Goal: Information Seeking & Learning: Learn about a topic

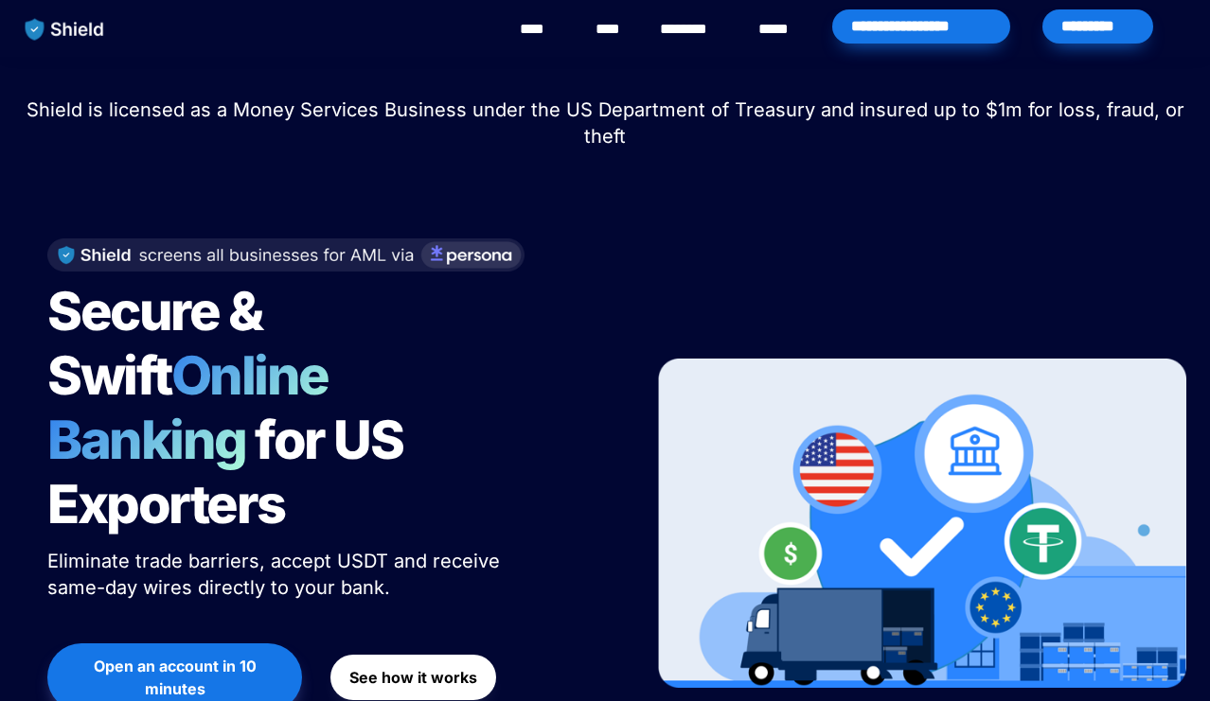
click at [526, 31] on link "****" at bounding box center [541, 29] width 43 height 23
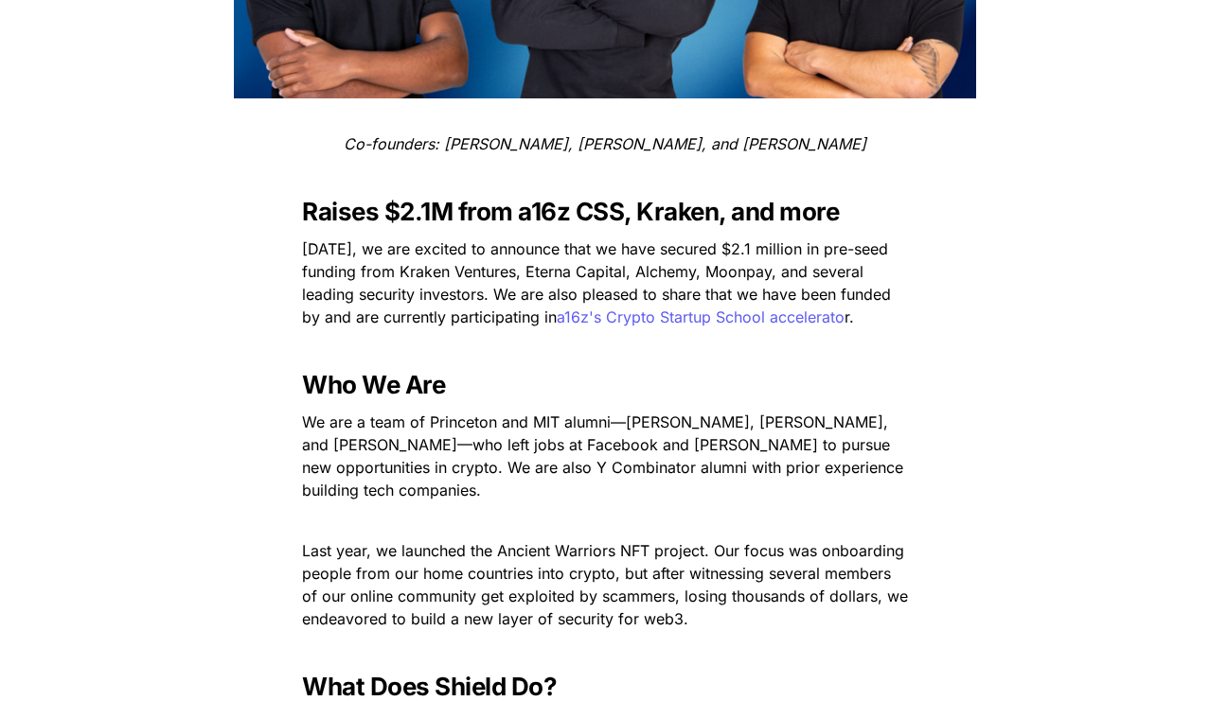
scroll to position [628, 0]
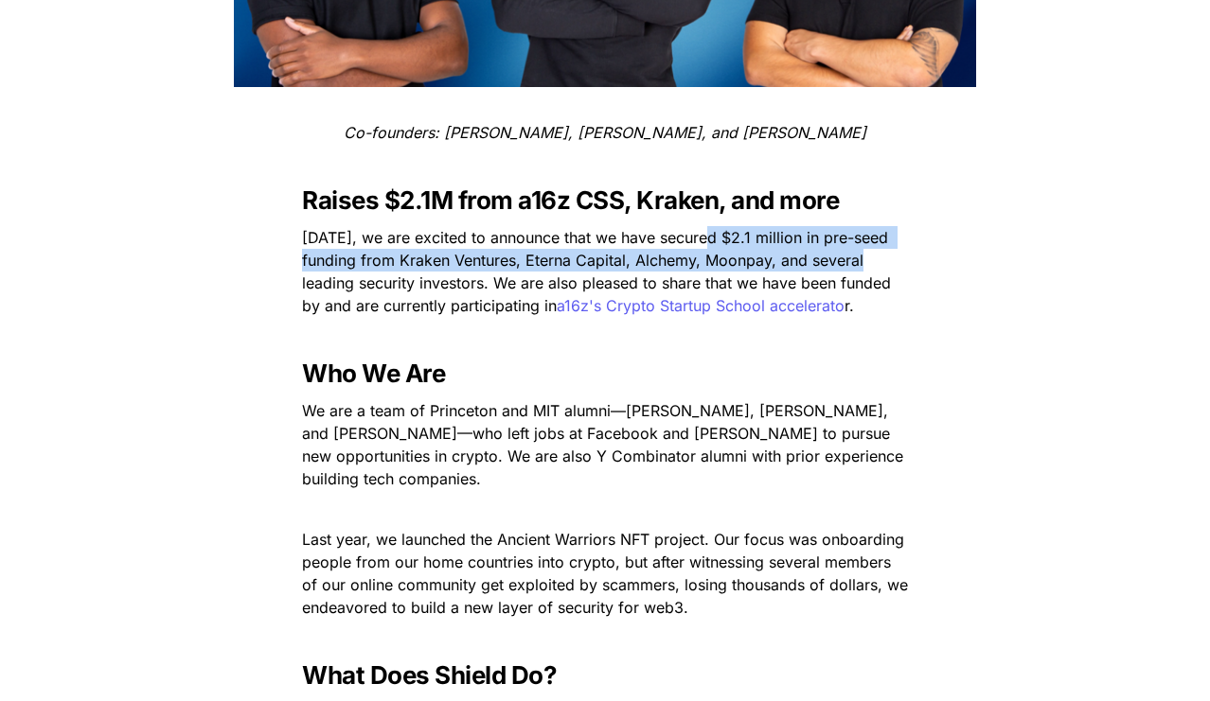
drag, startPoint x: 708, startPoint y: 229, endPoint x: 863, endPoint y: 268, distance: 160.0
click at [863, 268] on span "[DATE], we are excited to announce that we have secured $2.1 million in pre-see…" at bounding box center [598, 271] width 593 height 87
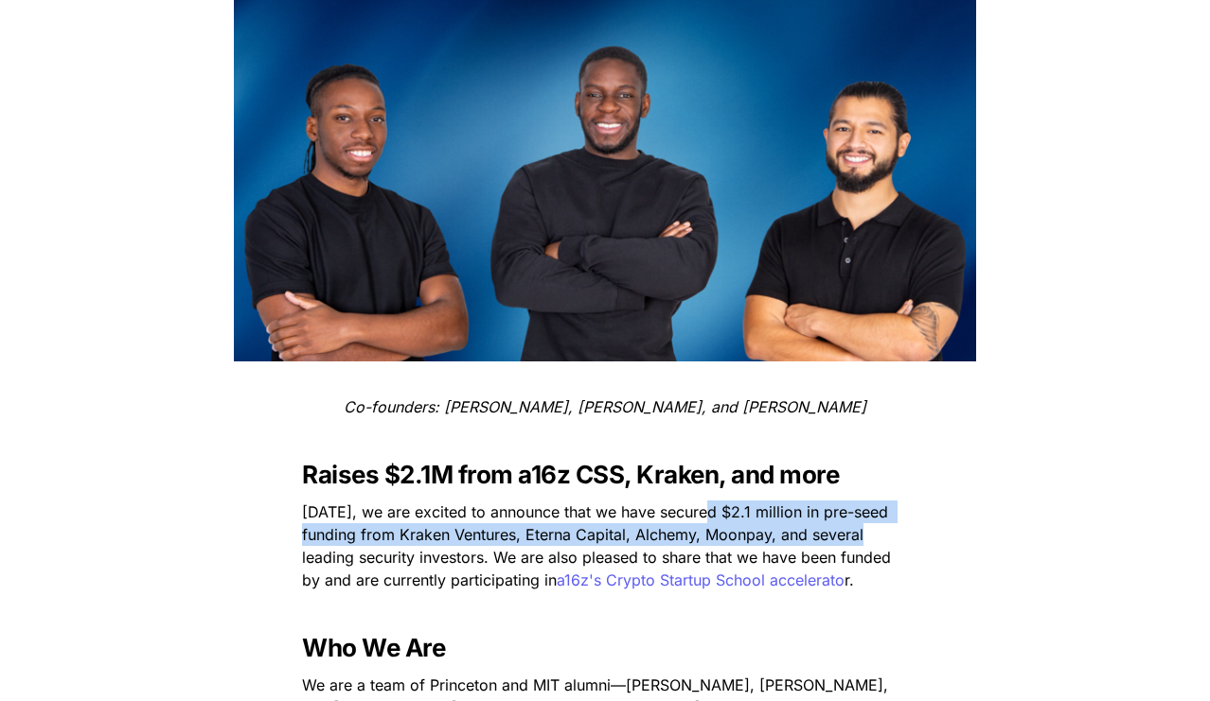
scroll to position [0, 0]
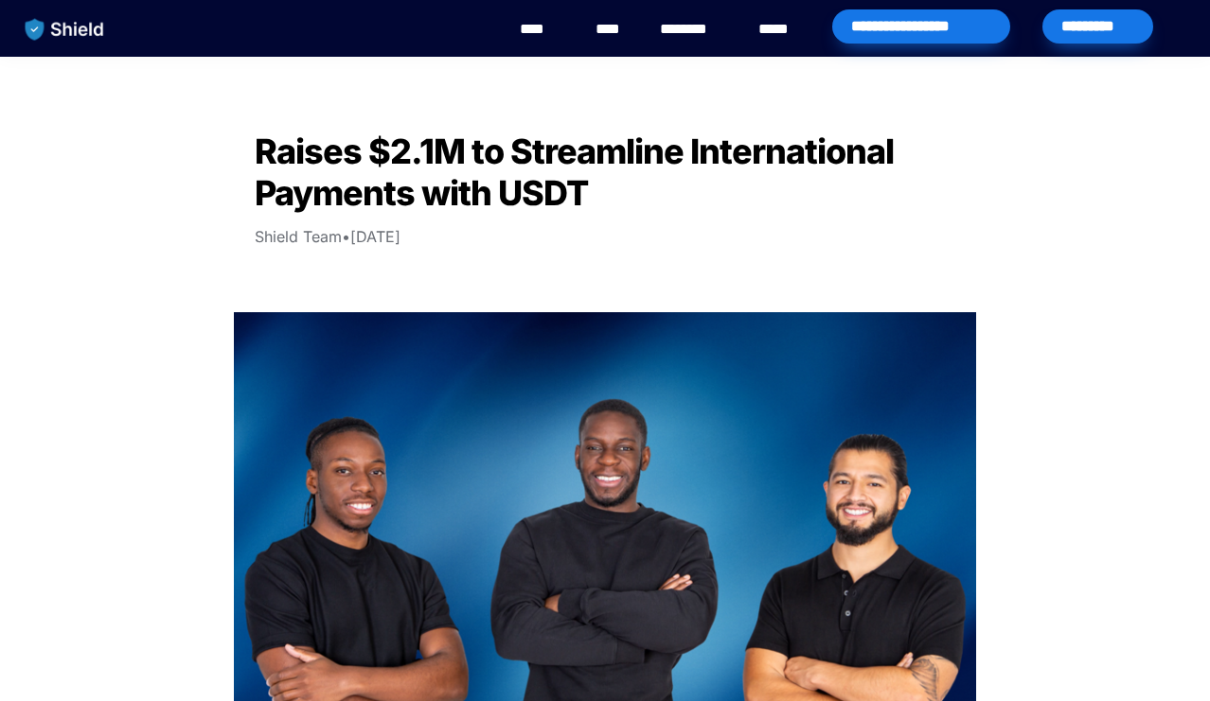
click at [65, 27] on img "main navigation" at bounding box center [64, 29] width 97 height 40
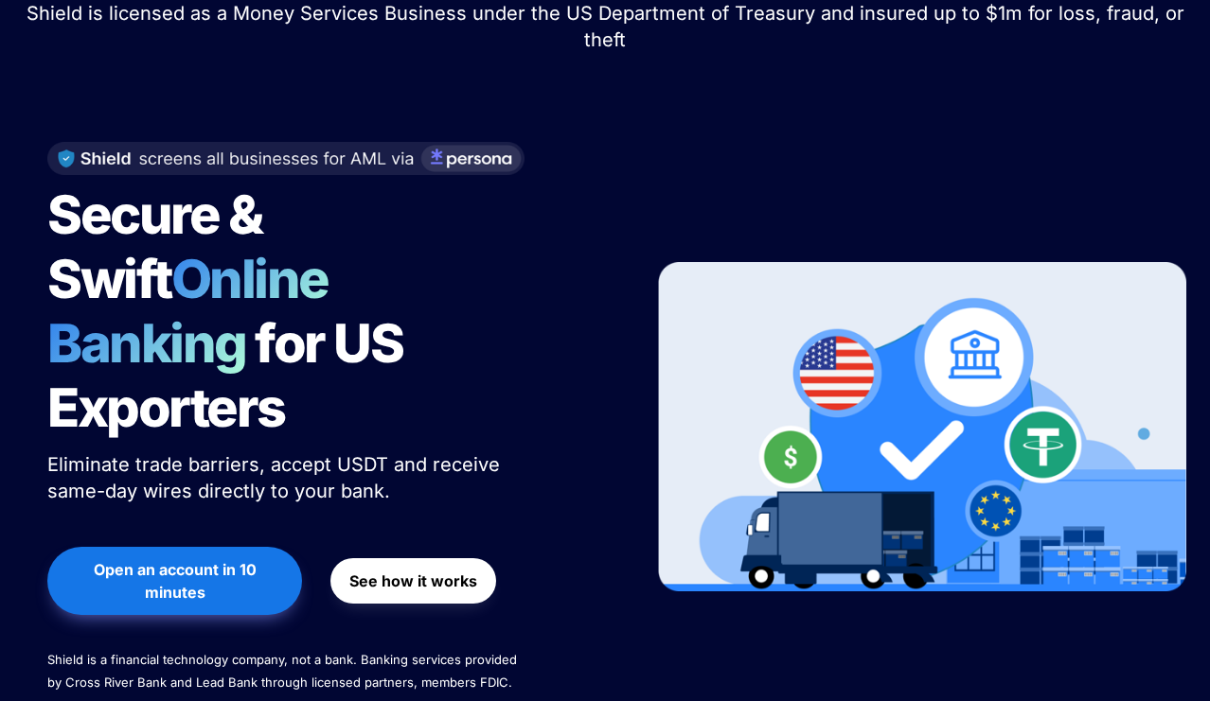
scroll to position [90, 0]
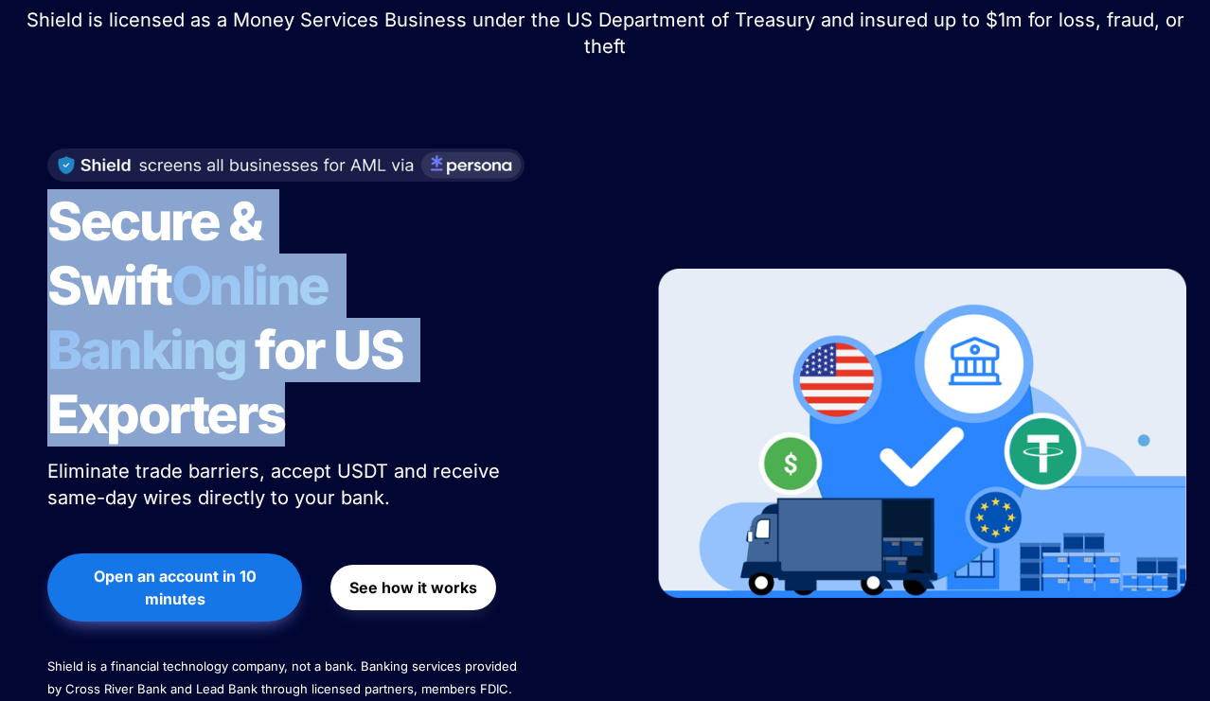
drag, startPoint x: 46, startPoint y: 207, endPoint x: 504, endPoint y: 349, distance: 479.6
click at [504, 349] on div "Secure & Swift Online Banking for US Exporters Eliminate trade barriers, accept…" at bounding box center [327, 434] width 606 height 609
click at [504, 349] on h1 "Secure & Swift Online Banking for US Exporters" at bounding box center [283, 318] width 473 height 273
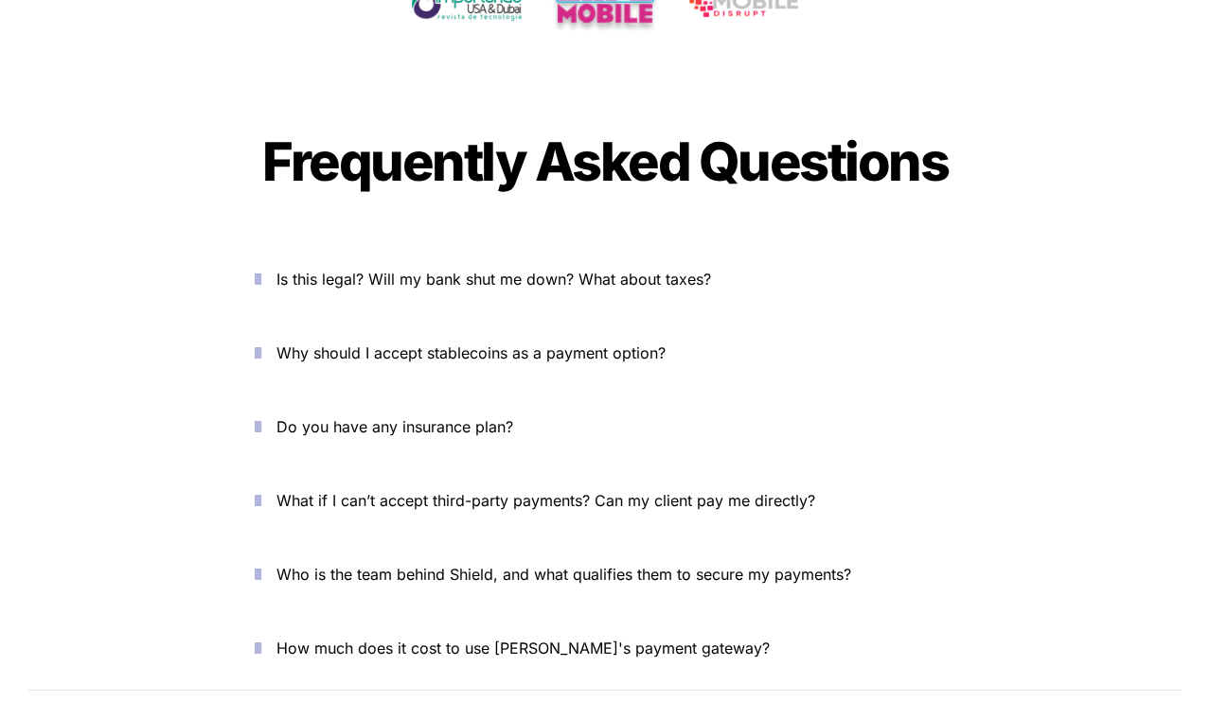
scroll to position [6504, 0]
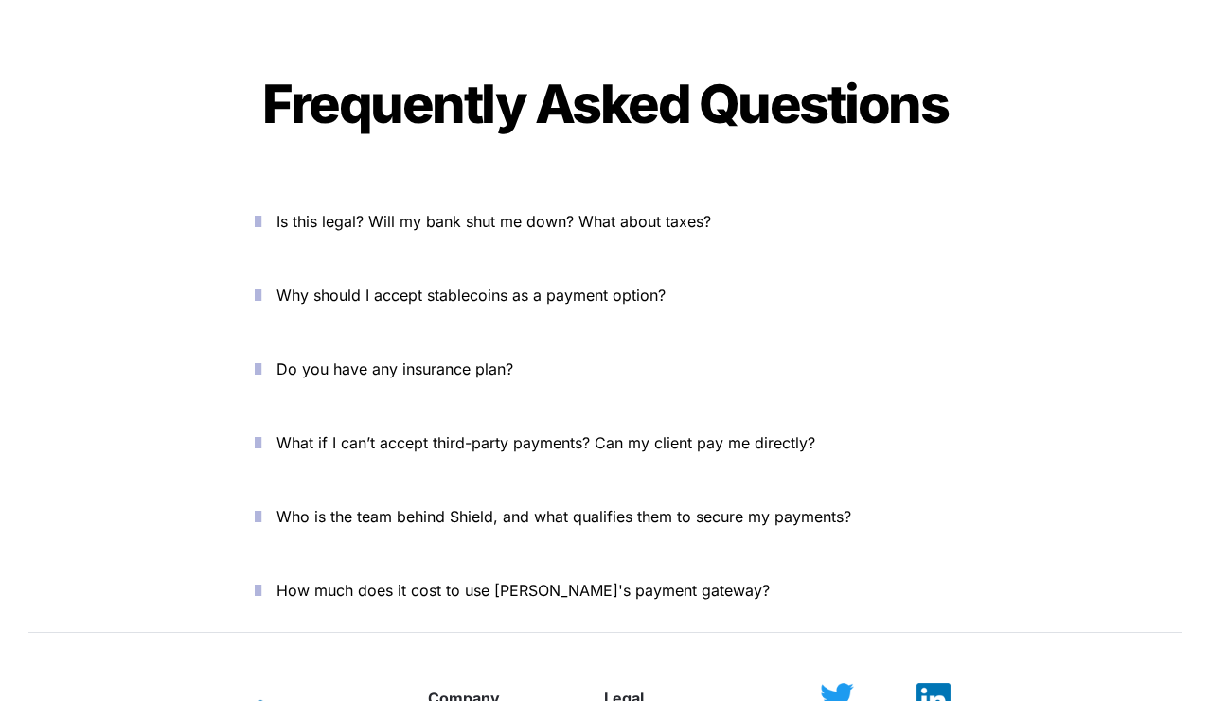
click at [382, 212] on span "Is this legal? Will my bank shut me down? What about taxes?" at bounding box center [493, 221] width 434 height 19
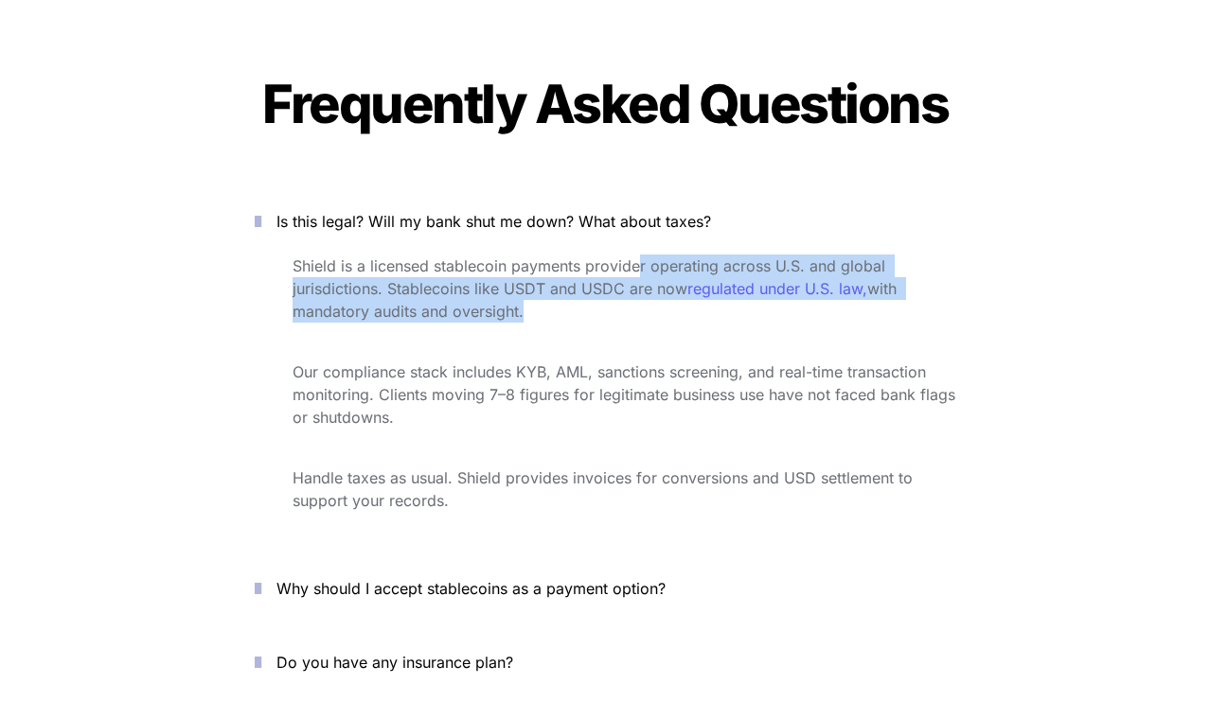
drag, startPoint x: 641, startPoint y: 198, endPoint x: 915, endPoint y: 281, distance: 286.8
click at [915, 281] on div "Shield is a licensed stablecoin payments provider operating across U.S. and glo…" at bounding box center [604, 397] width 757 height 293
click at [915, 327] on p at bounding box center [623, 342] width 663 height 30
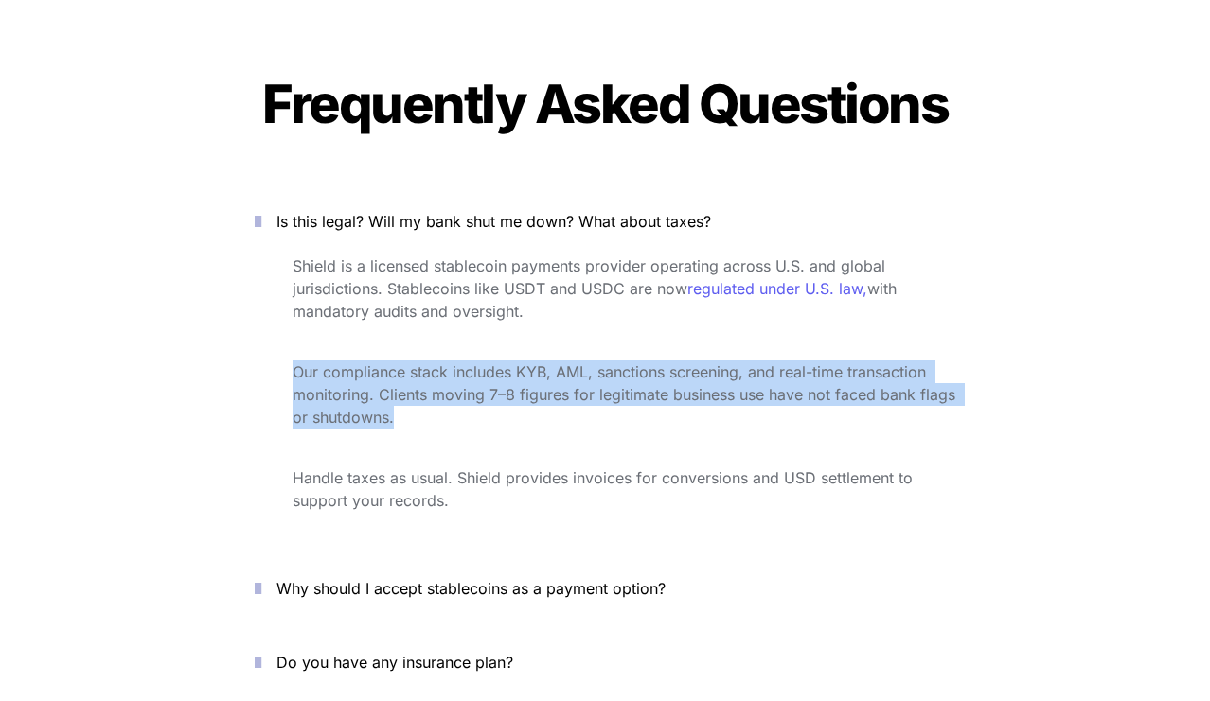
drag, startPoint x: 293, startPoint y: 305, endPoint x: 749, endPoint y: 373, distance: 460.3
click at [748, 373] on div "Shield is a licensed stablecoin payments provider operating across U.S. and glo…" at bounding box center [604, 397] width 757 height 293
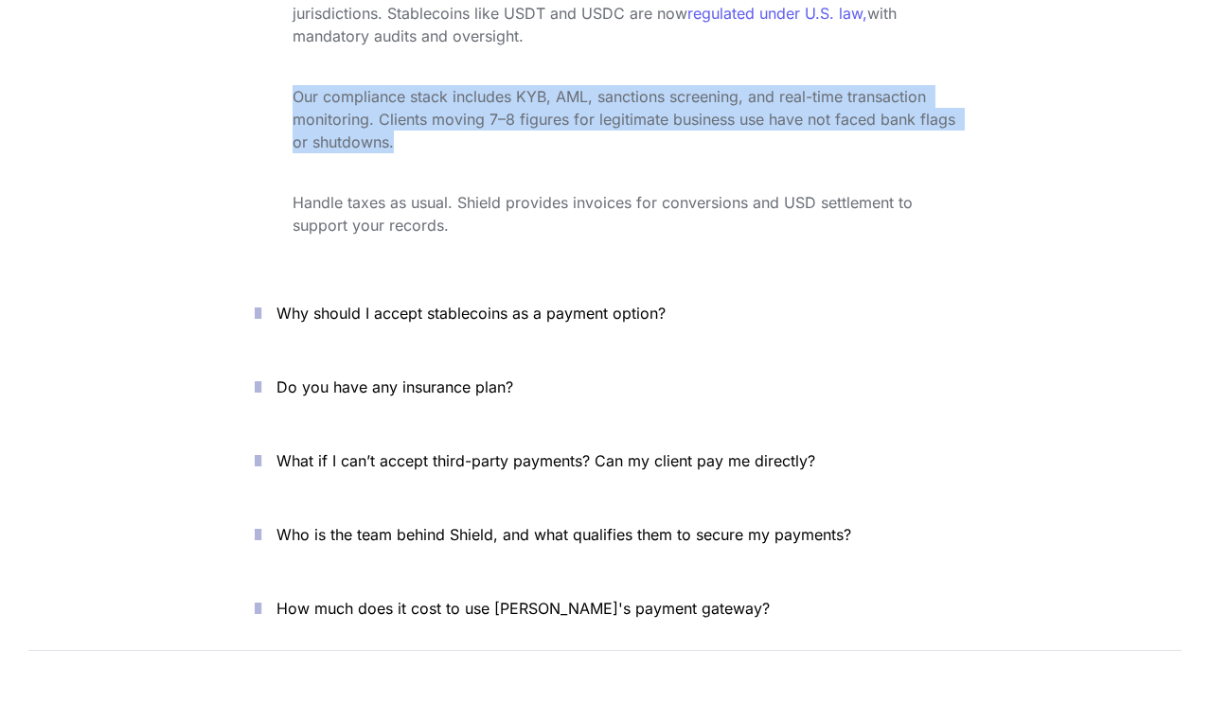
scroll to position [6783, 0]
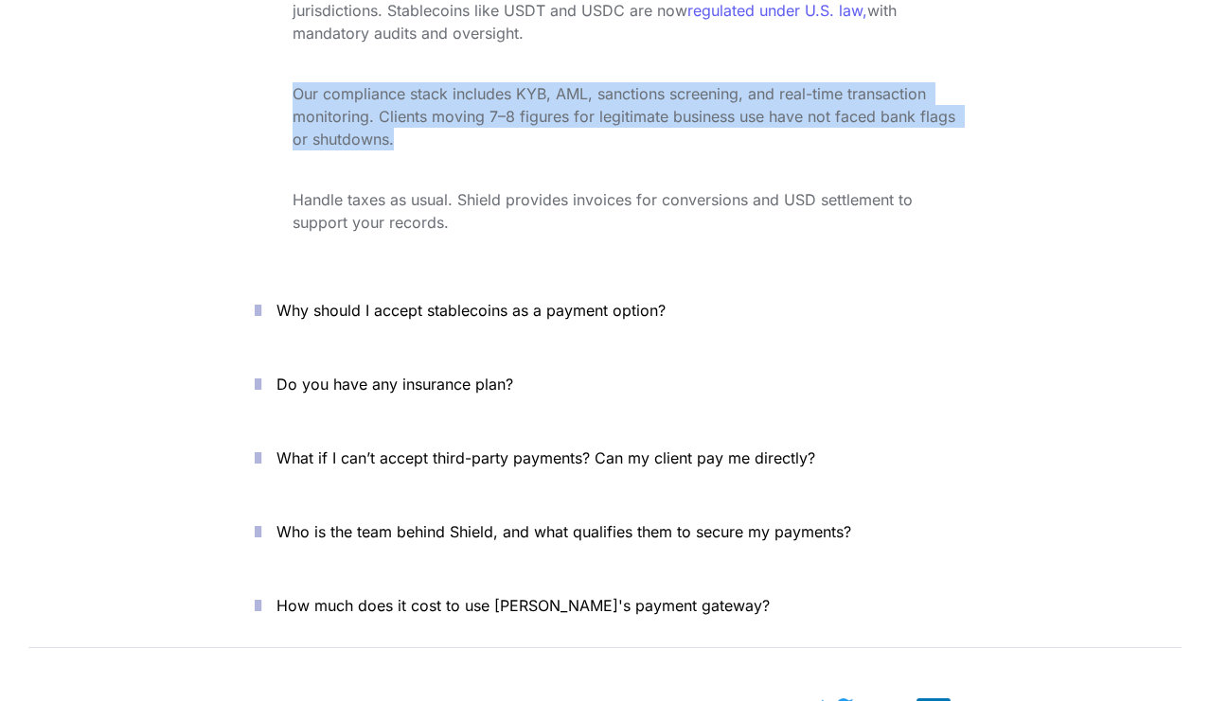
click at [318, 295] on p "Why should I accept stablecoins as a payment option?" at bounding box center [615, 310] width 679 height 30
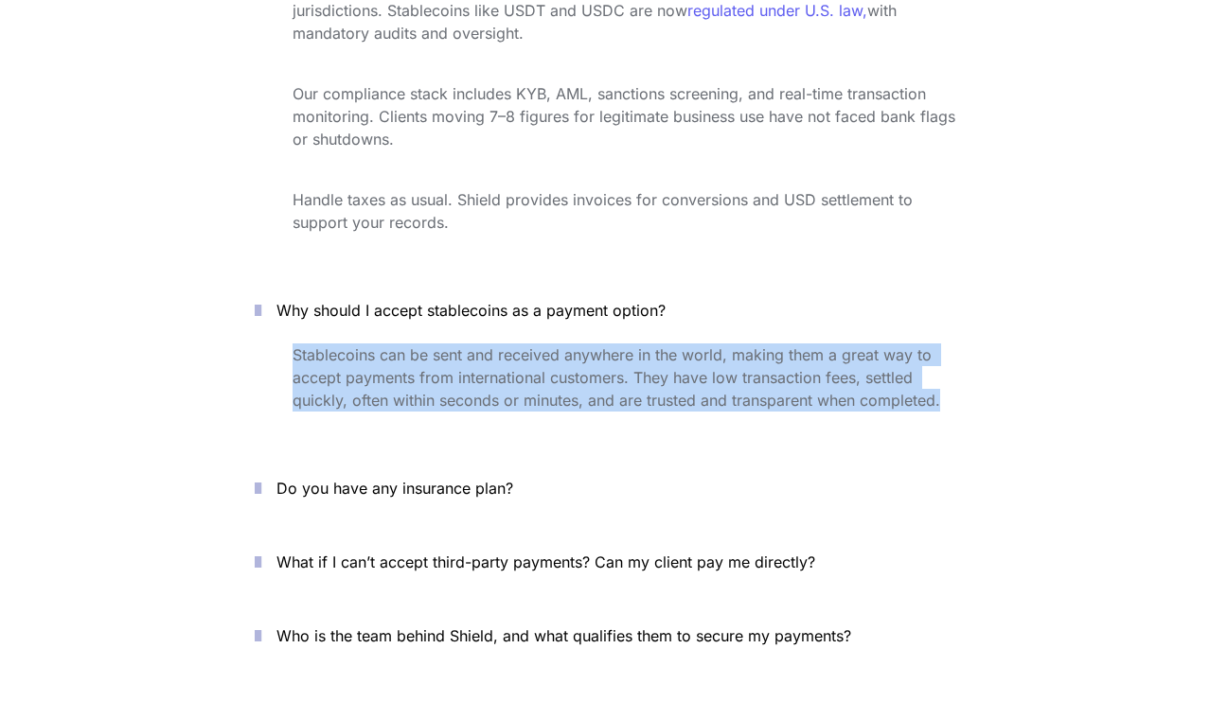
drag, startPoint x: 286, startPoint y: 293, endPoint x: 1022, endPoint y: 348, distance: 738.4
click at [1022, 348] on div "Frequently Asked Questions Is this legal? Will my bank shut me down? What about…" at bounding box center [605, 252] width 852 height 973
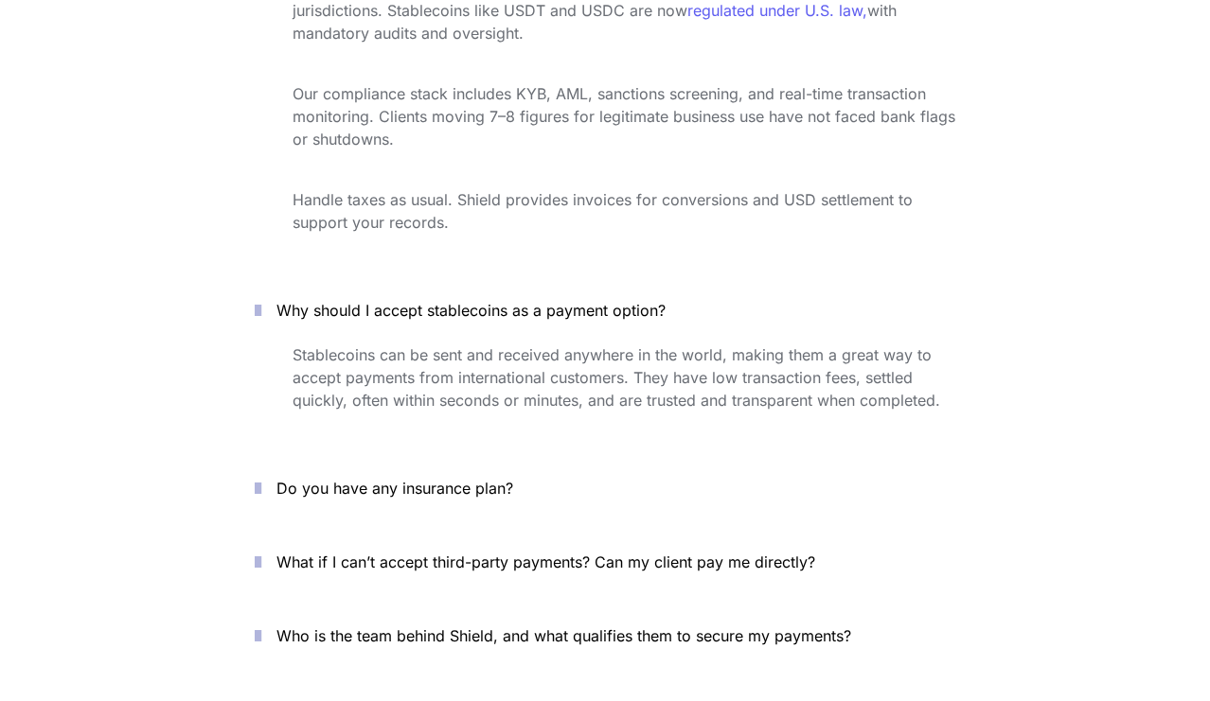
click at [474, 479] on span "Do you have any insurance plan?" at bounding box center [394, 488] width 237 height 19
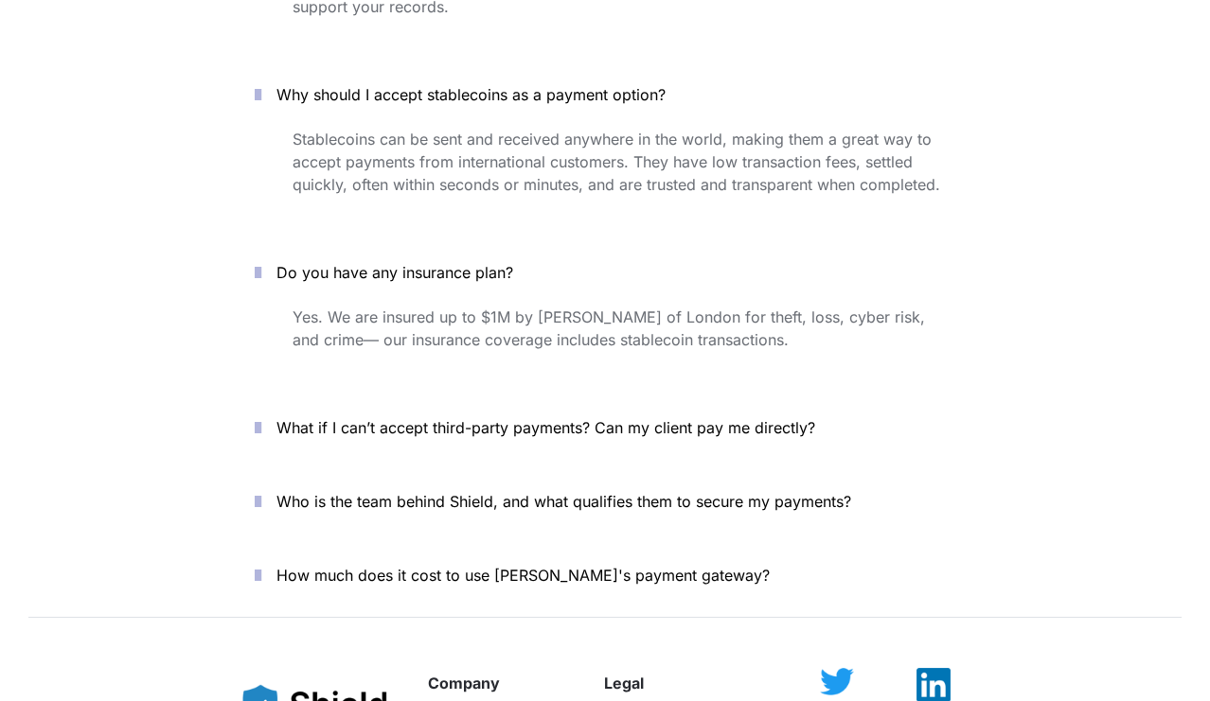
scroll to position [7003, 0]
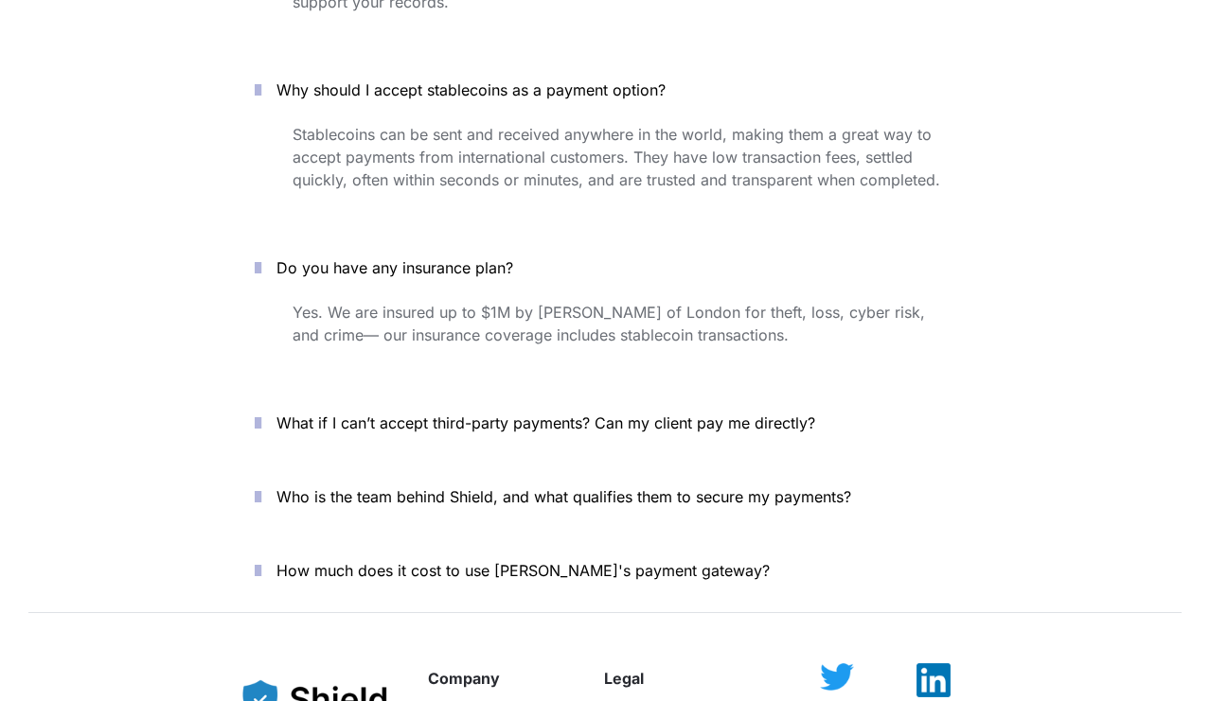
click at [464, 414] on span "What if I can’t accept third-party payments? Can my client pay me directly?" at bounding box center [545, 423] width 539 height 19
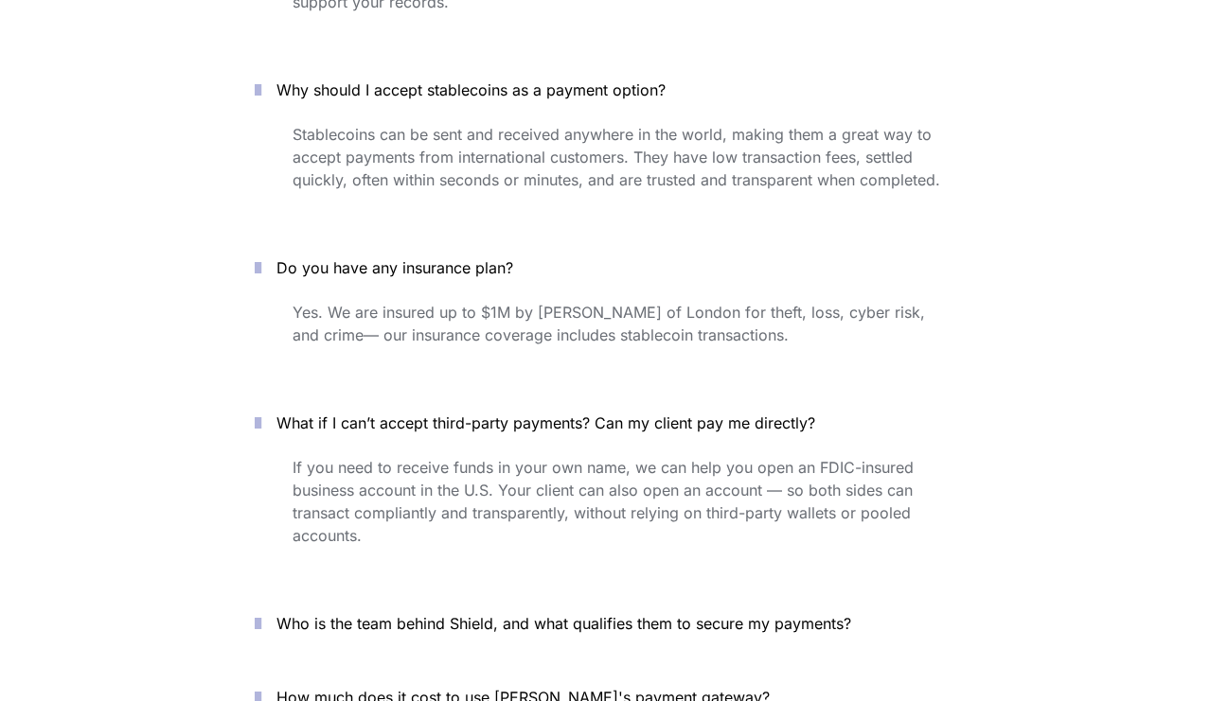
click at [476, 614] on span "Who is the team behind Shield, and what qualifies them to secure my payments?" at bounding box center [563, 623] width 575 height 19
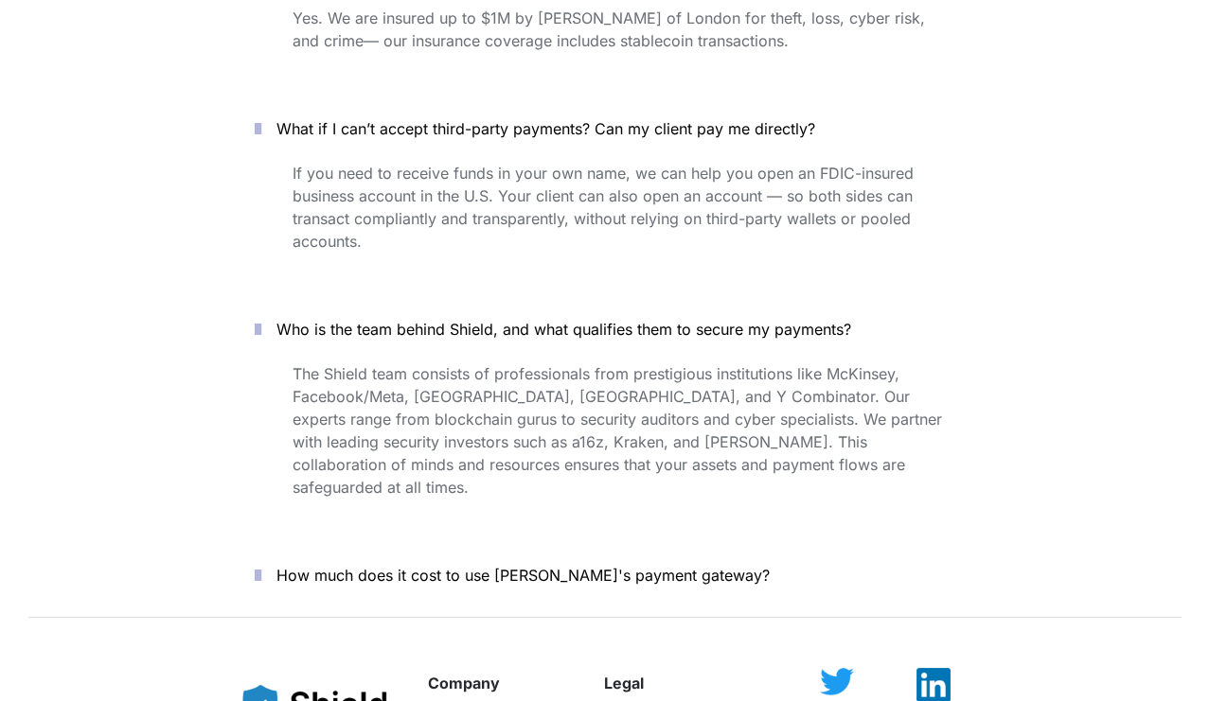
scroll to position [7304, 0]
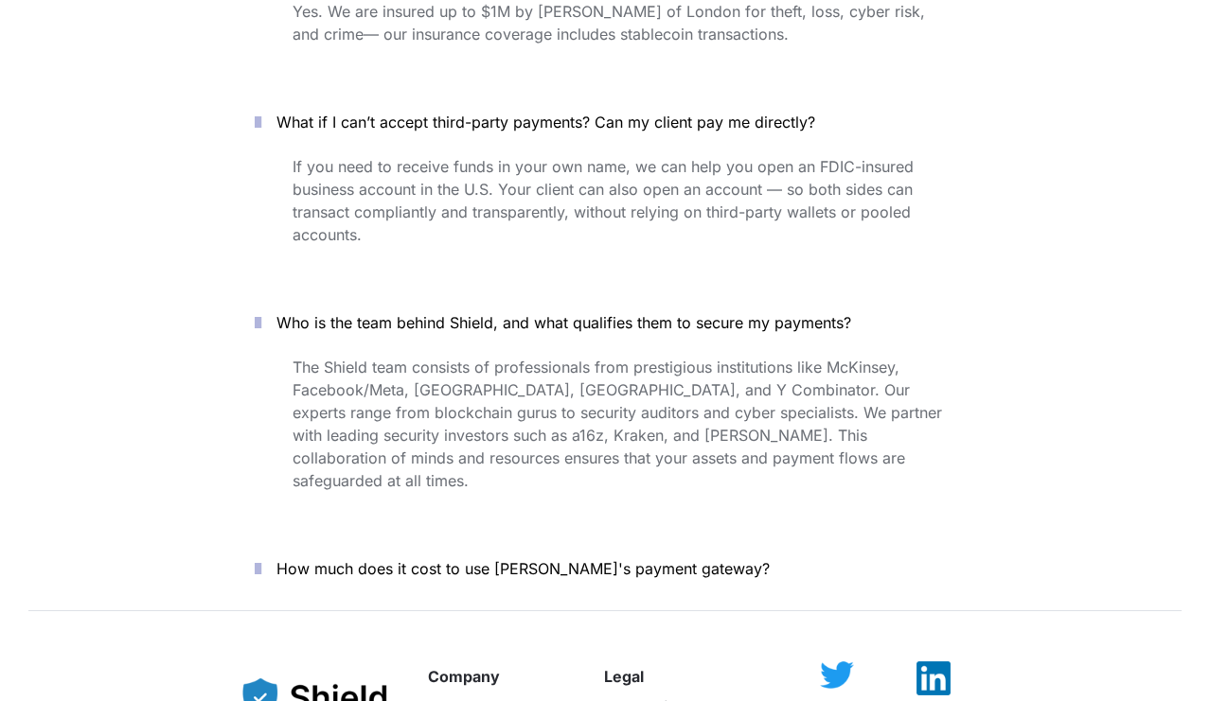
click at [453, 554] on p "How much does it cost to use [PERSON_NAME]'s payment gateway?" at bounding box center [615, 569] width 679 height 30
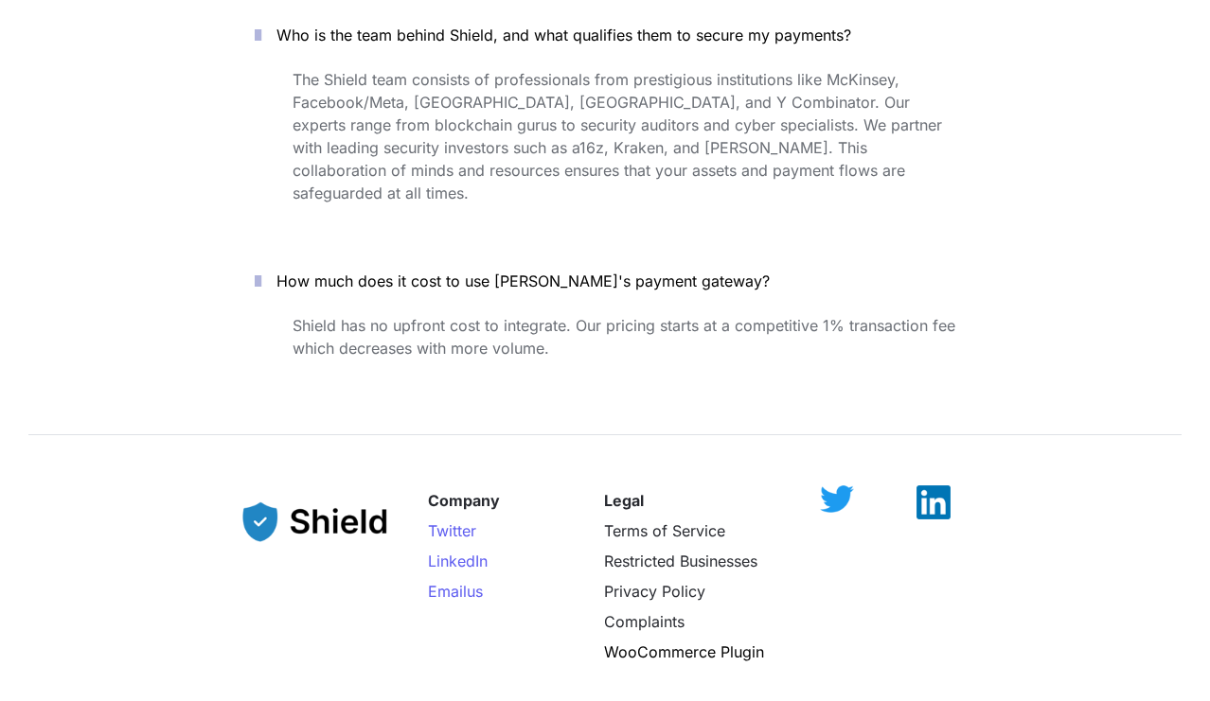
scroll to position [7812, 0]
